Goal: Task Accomplishment & Management: Manage account settings

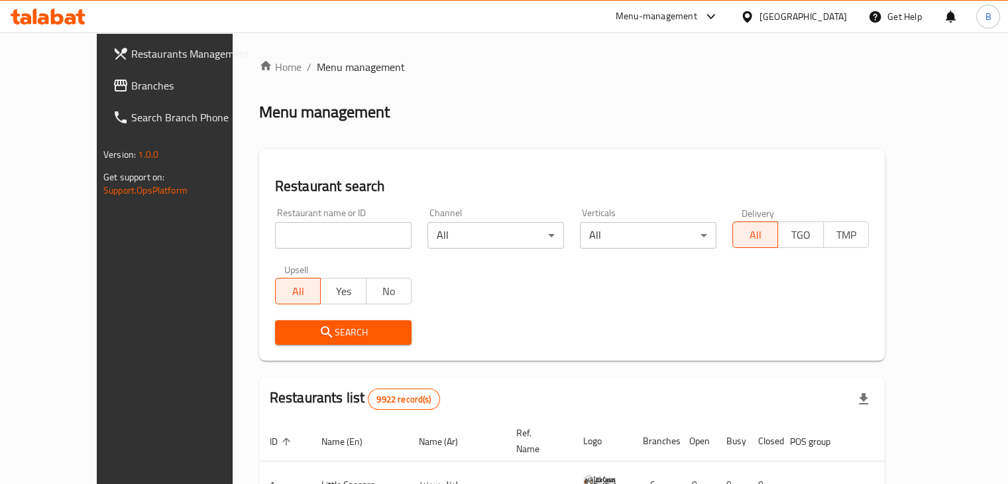
click at [306, 244] on input "search" at bounding box center [343, 235] width 137 height 27
click button "Search" at bounding box center [343, 332] width 137 height 25
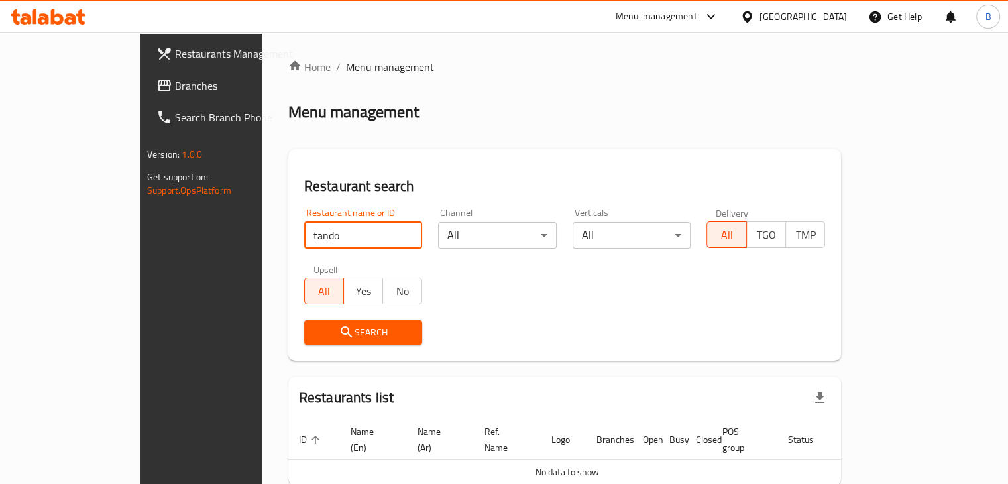
type input "tando"
click button "Search" at bounding box center [363, 332] width 119 height 25
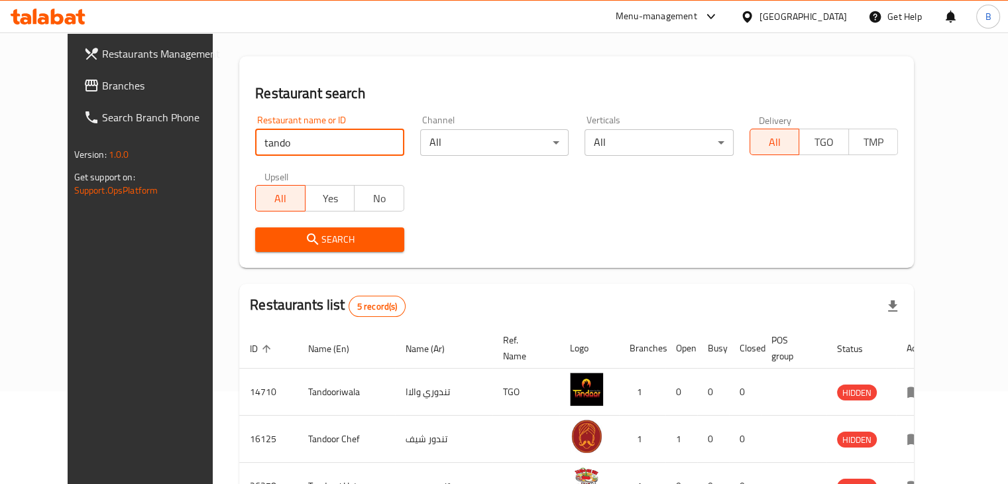
scroll to position [247, 0]
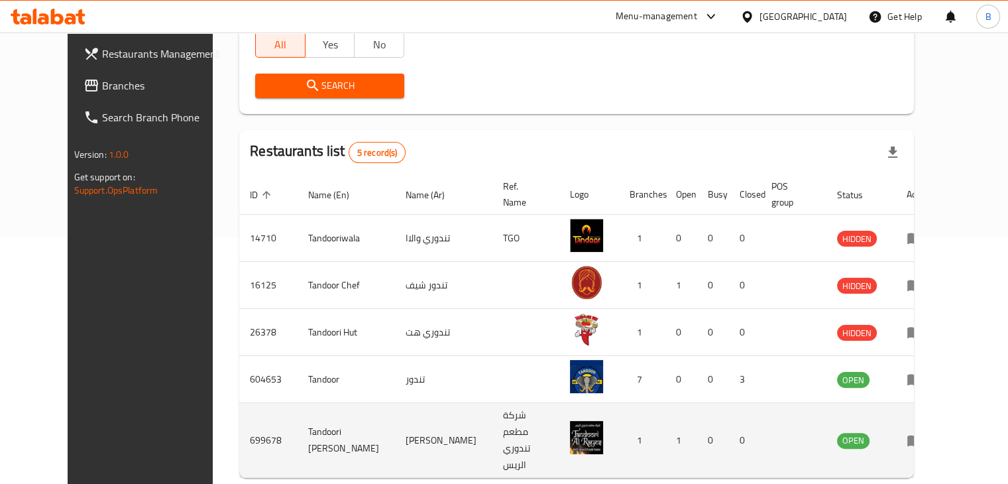
click at [922, 435] on icon "enhanced table" at bounding box center [914, 440] width 15 height 11
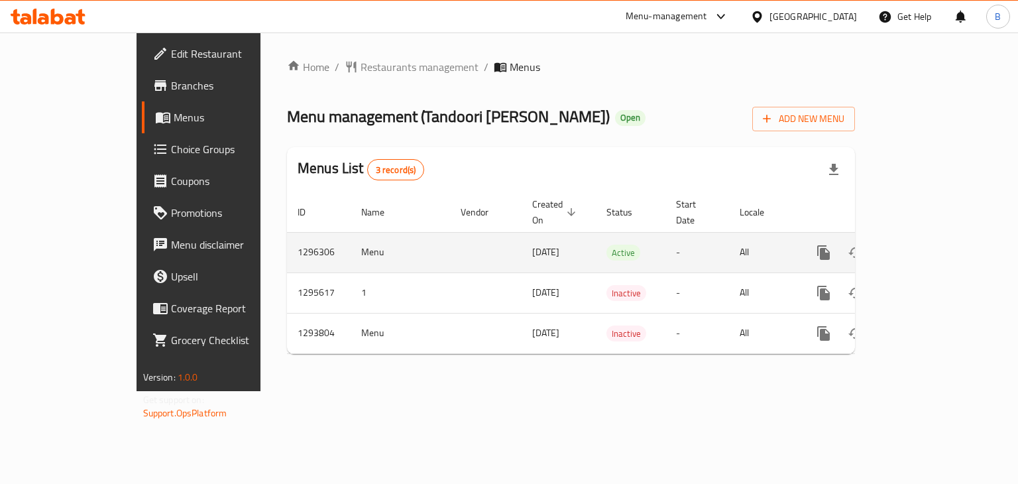
click at [935, 247] on link "enhanced table" at bounding box center [919, 253] width 32 height 32
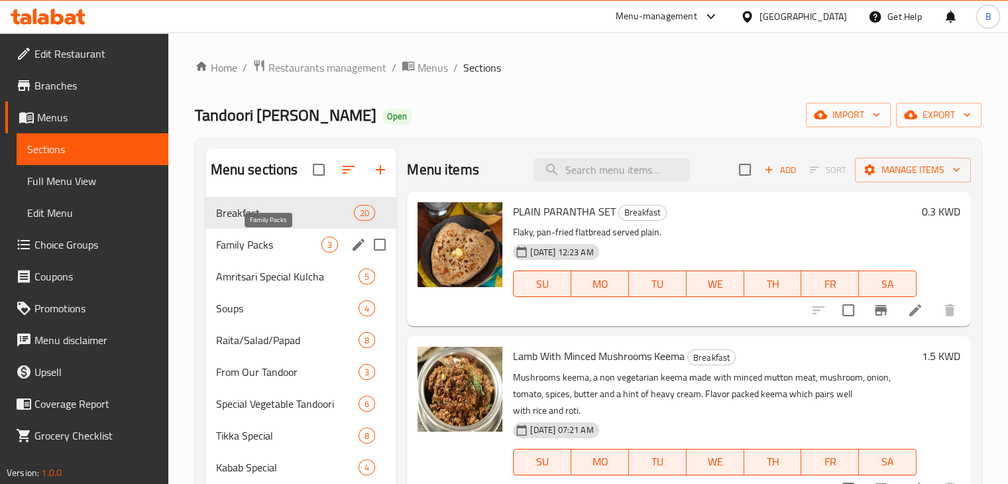
click at [262, 247] on span "Family Packs" at bounding box center [269, 245] width 106 height 16
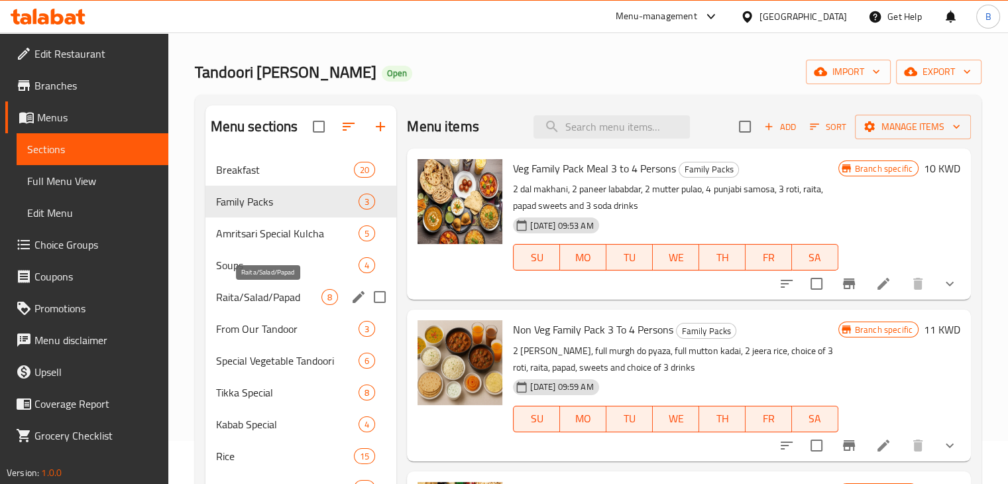
scroll to position [66, 0]
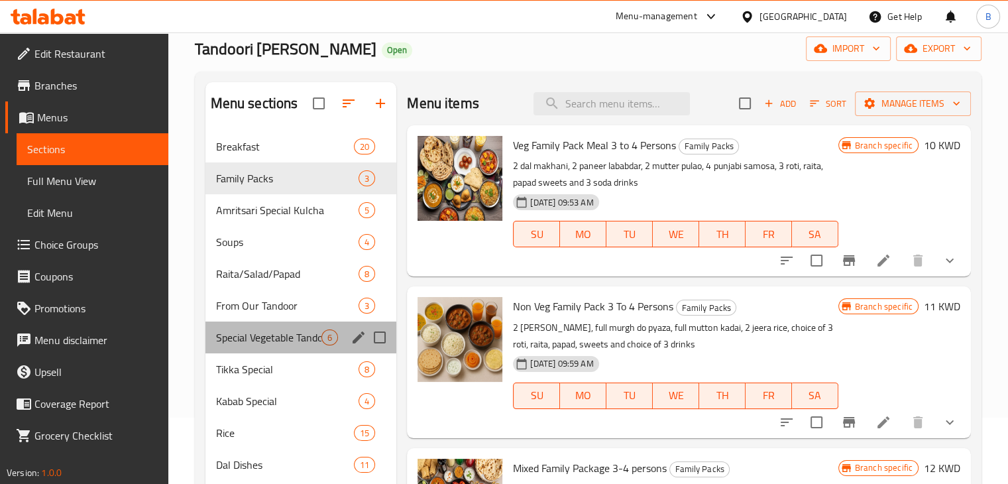
click at [264, 347] on div "Special Vegetable Tandoori 6" at bounding box center [301, 337] width 192 height 32
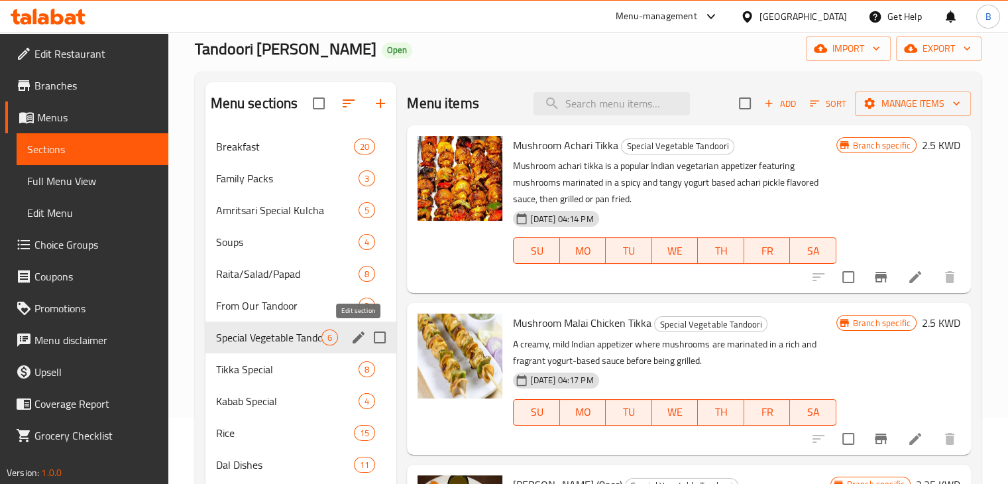
click at [356, 343] on icon "edit" at bounding box center [359, 337] width 16 height 16
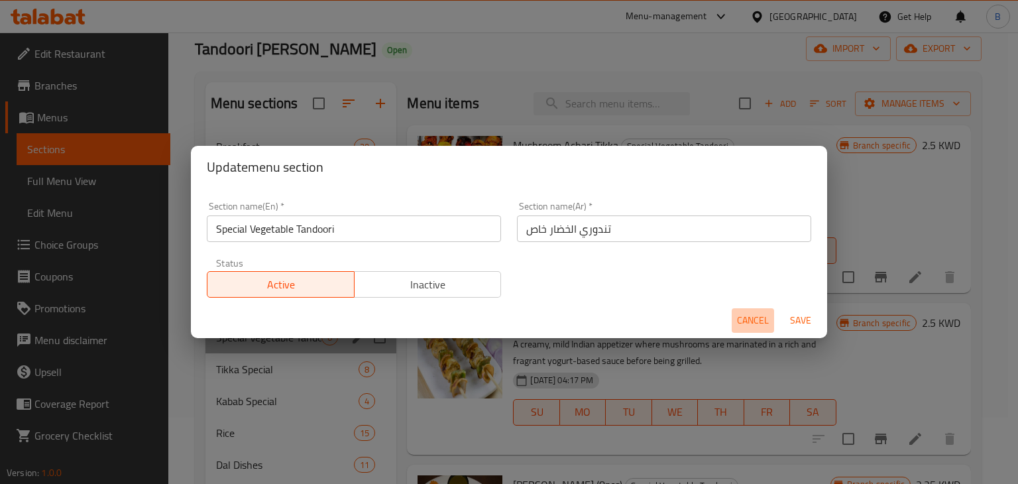
click at [738, 322] on span "Cancel" at bounding box center [753, 320] width 32 height 17
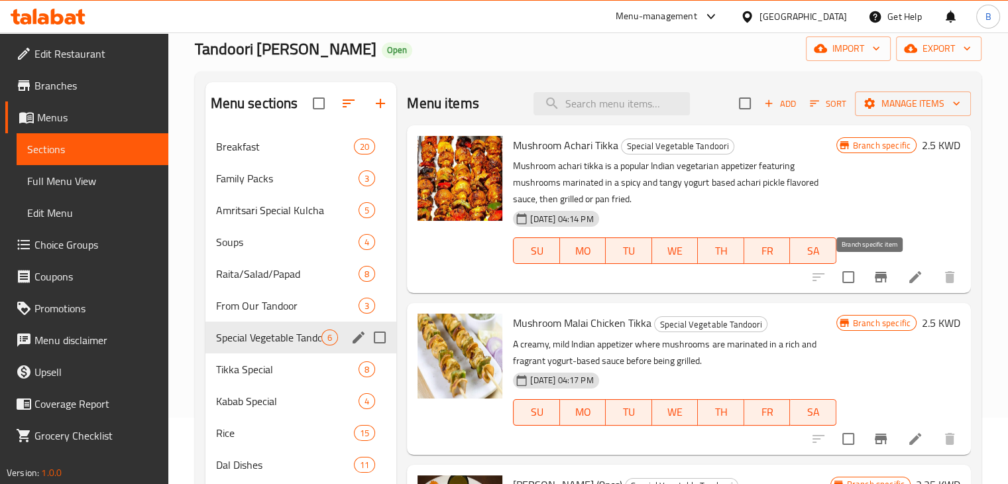
click at [879, 279] on button "Branch-specific-item" at bounding box center [881, 277] width 32 height 32
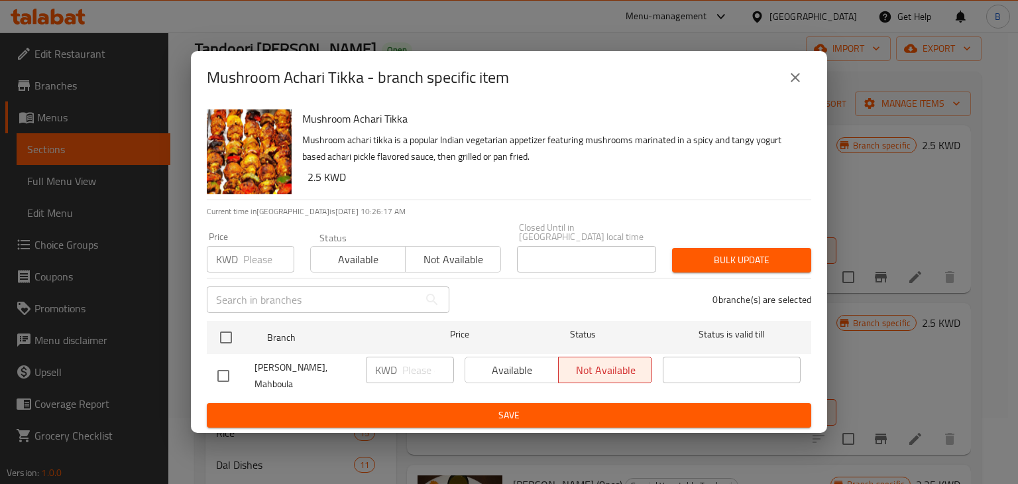
click at [797, 85] on icon "close" at bounding box center [795, 78] width 16 height 16
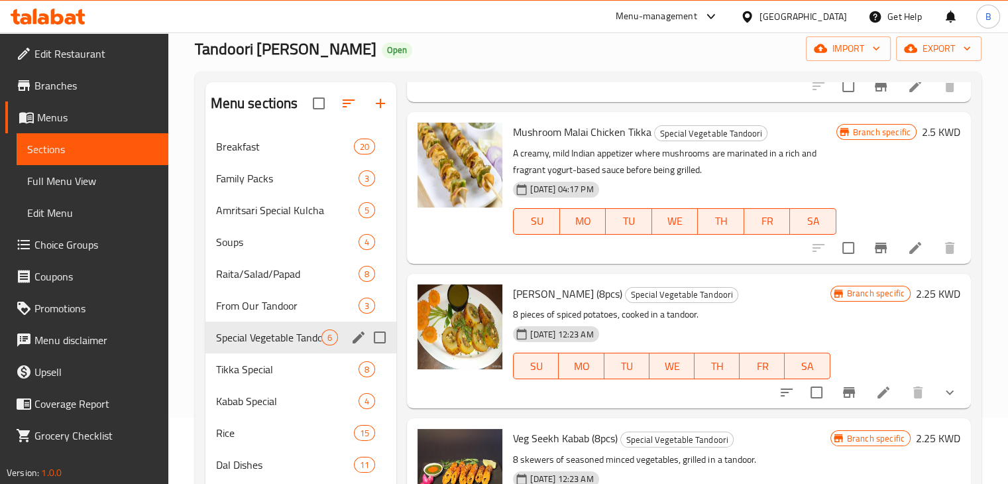
scroll to position [198, 0]
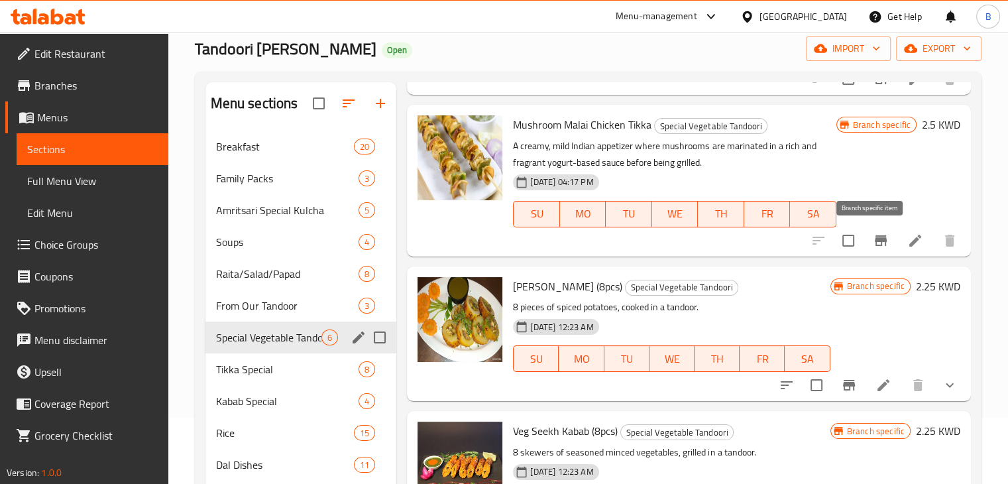
click at [876, 243] on icon "Branch-specific-item" at bounding box center [881, 241] width 16 height 16
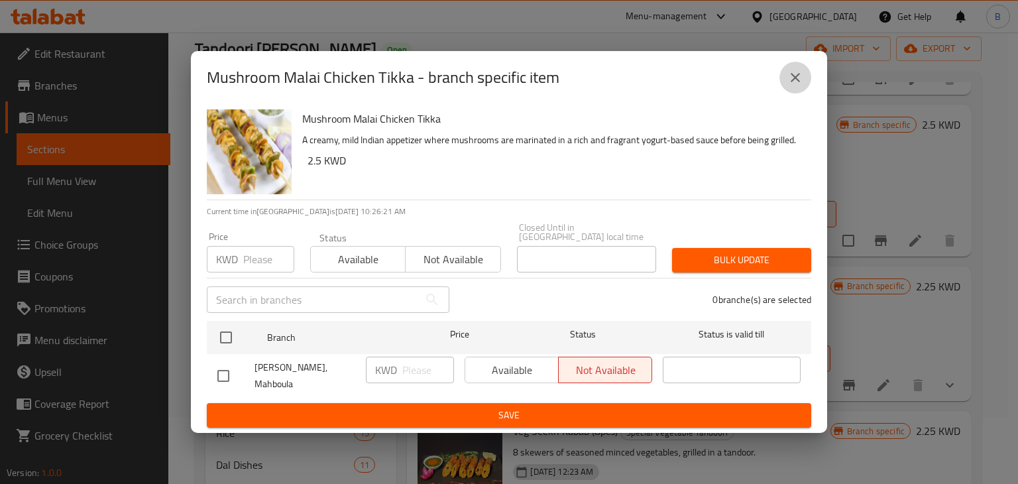
click at [798, 85] on icon "close" at bounding box center [795, 78] width 16 height 16
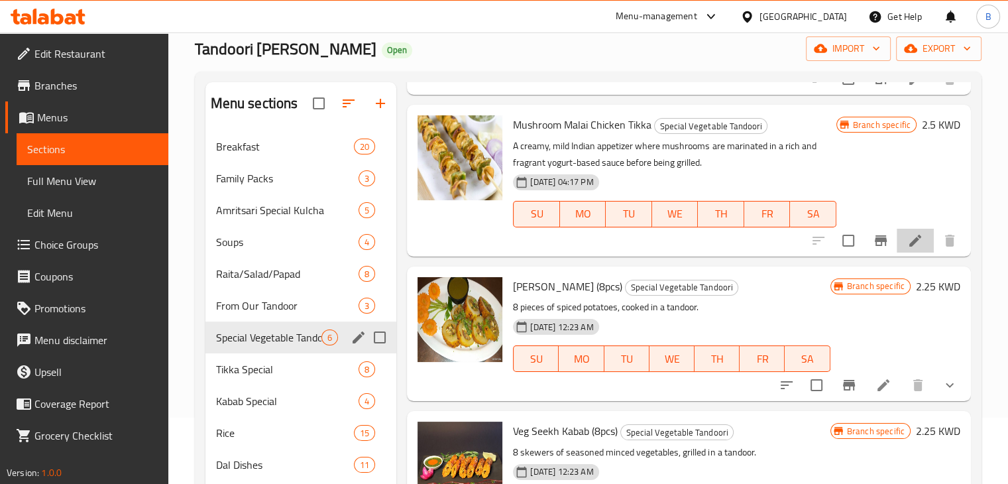
click at [897, 234] on li at bounding box center [915, 241] width 37 height 24
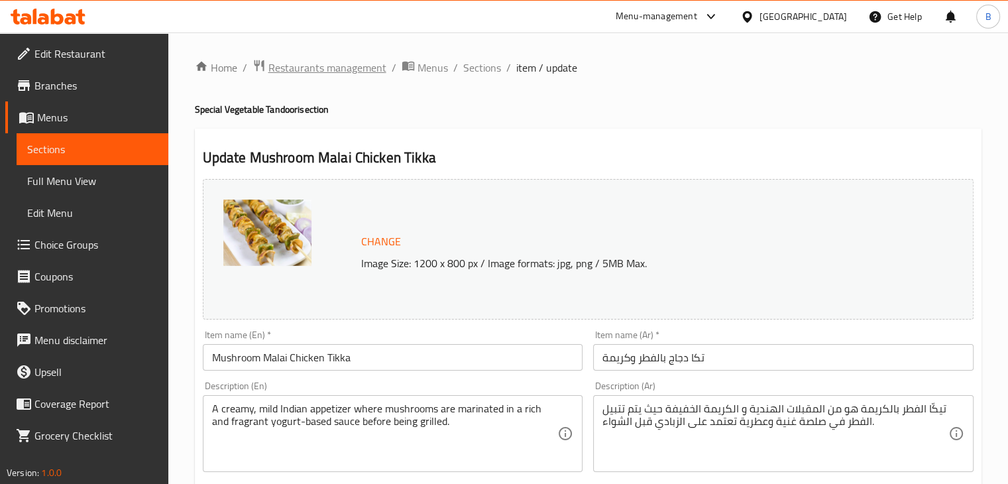
click at [382, 65] on span "Restaurants management" at bounding box center [327, 68] width 118 height 16
